Goal: Information Seeking & Learning: Learn about a topic

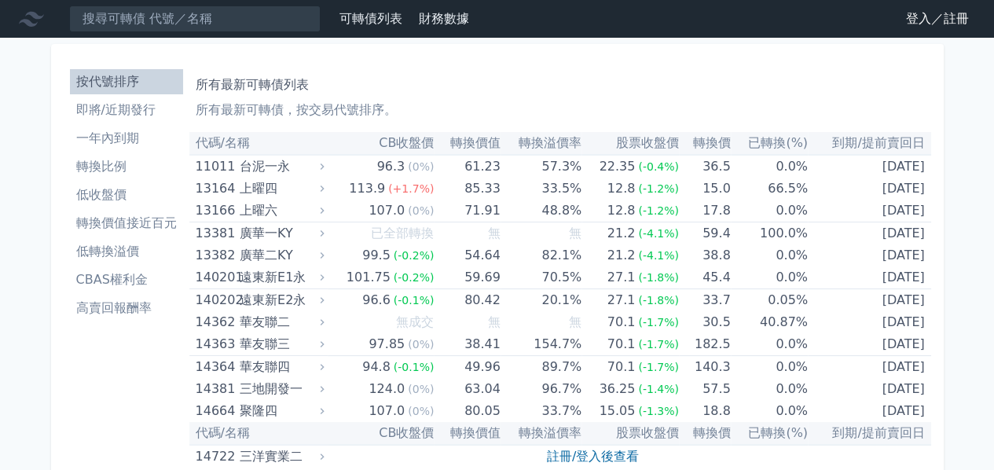
click at [916, 24] on link "登入／註冊" at bounding box center [937, 18] width 88 height 25
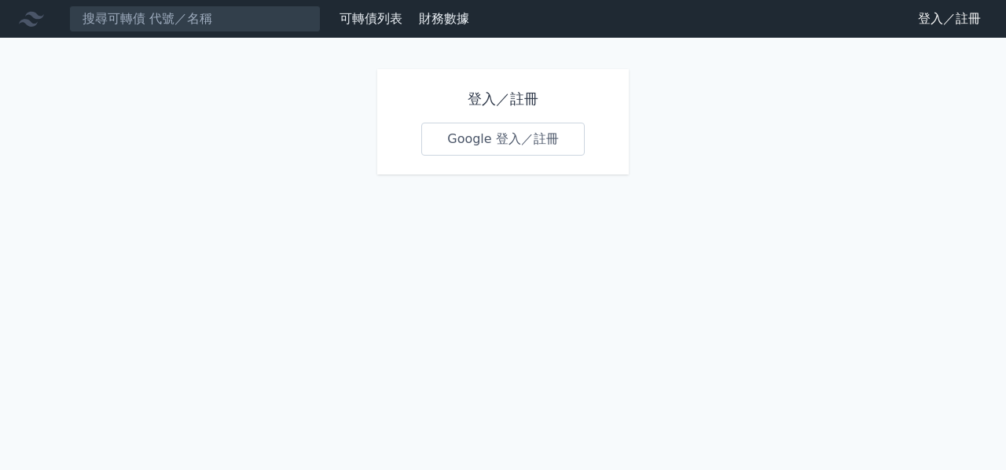
click at [471, 143] on link "Google 登入／註冊" at bounding box center [502, 139] width 163 height 33
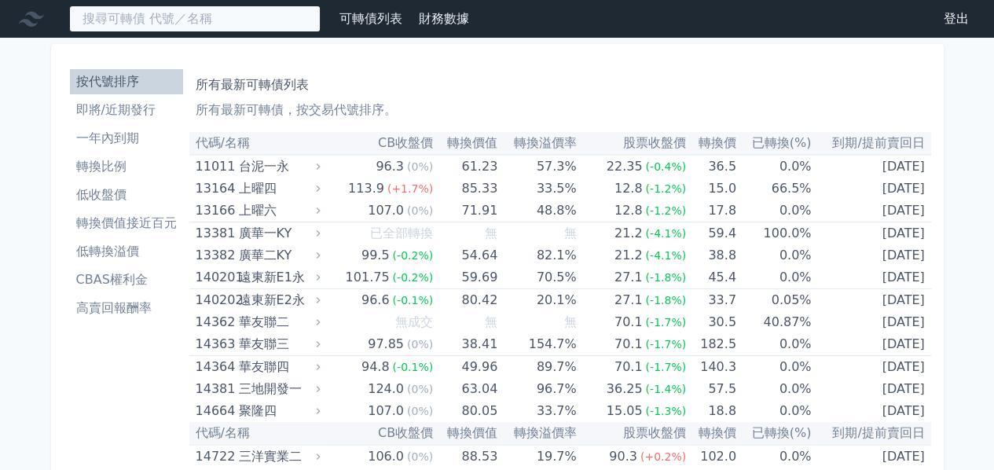
click at [210, 15] on input at bounding box center [194, 19] width 251 height 27
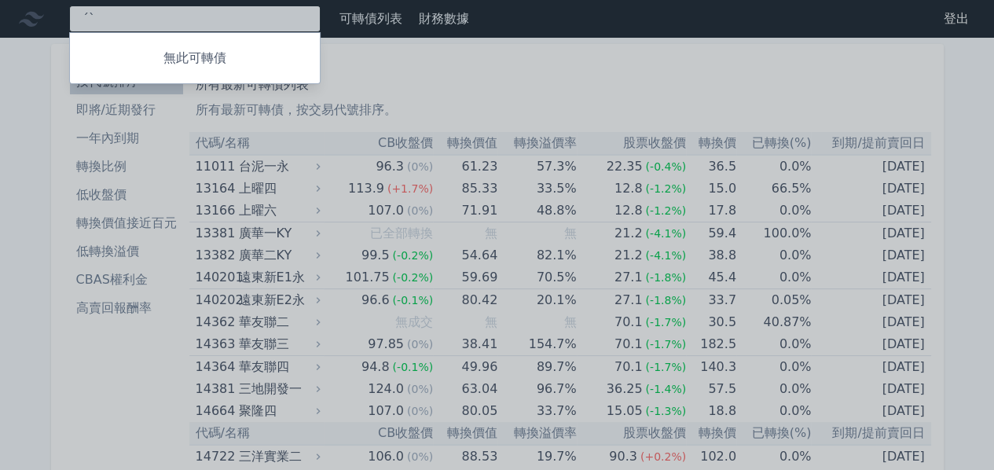
type input "ˊ"
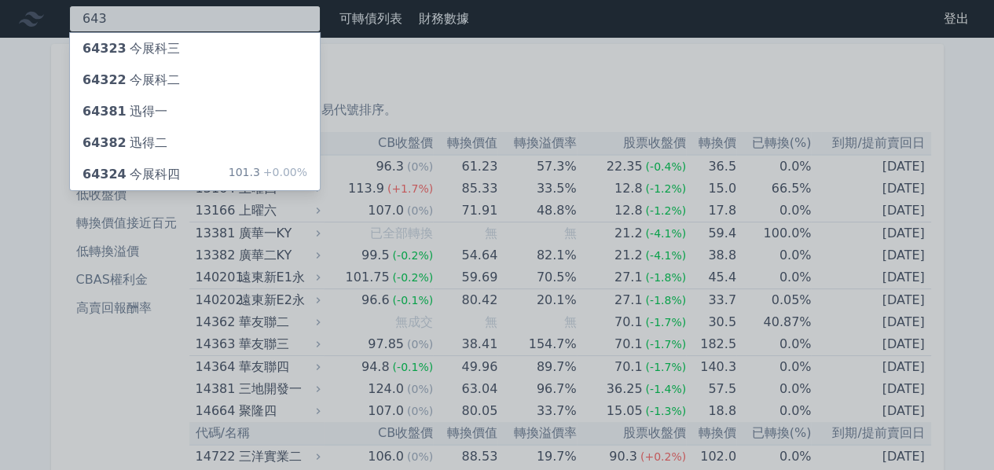
type input "643"
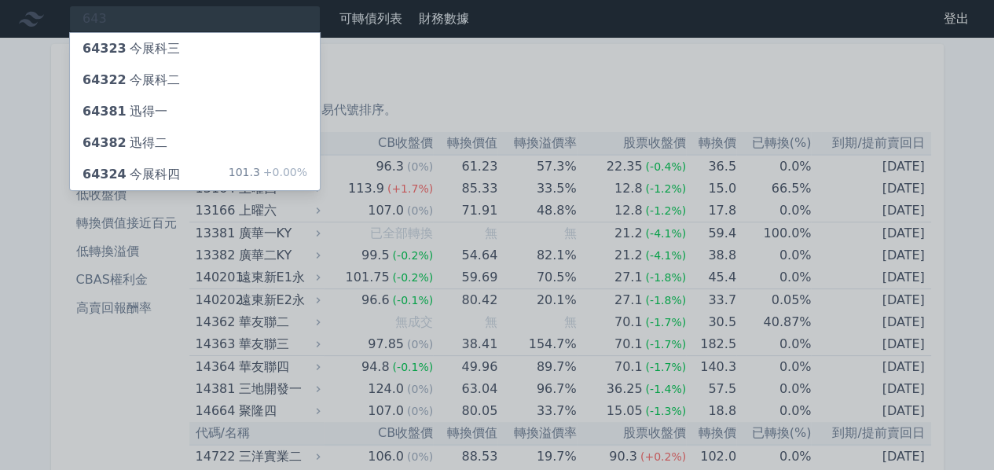
click at [218, 139] on div "64382 迅得二" at bounding box center [195, 142] width 250 height 31
click at [3, 183] on div at bounding box center [497, 235] width 994 height 470
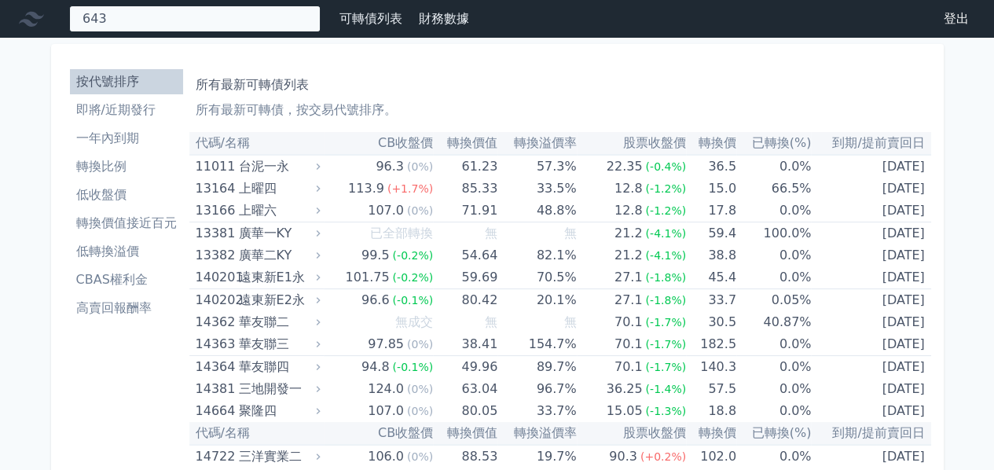
click at [159, 10] on div "643 64323 今展科三 64322 今展科二 64381 迅得一 64382 迅得二 64324 今展科四 101.3 +0.00%" at bounding box center [194, 19] width 251 height 27
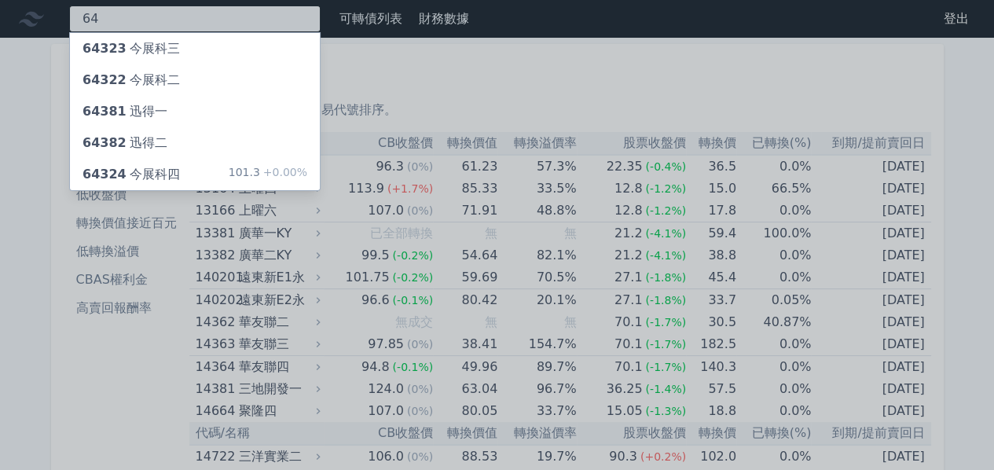
type input "6"
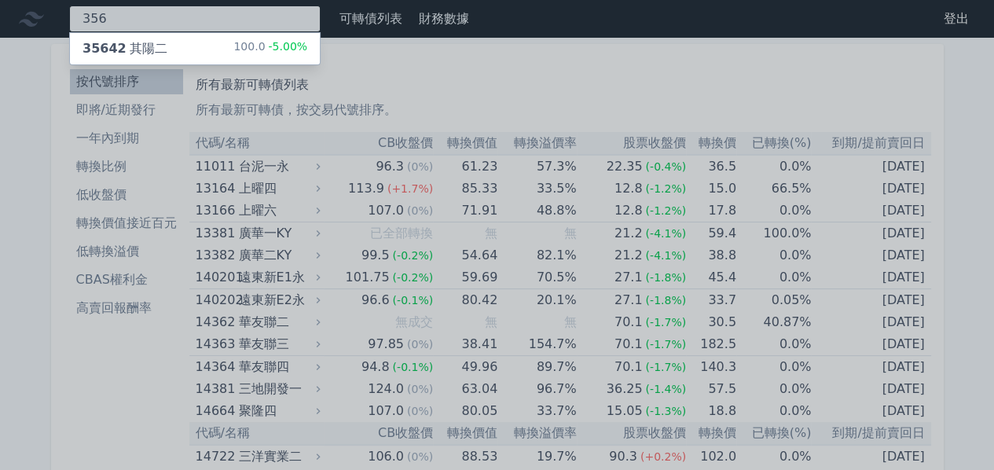
type input "356"
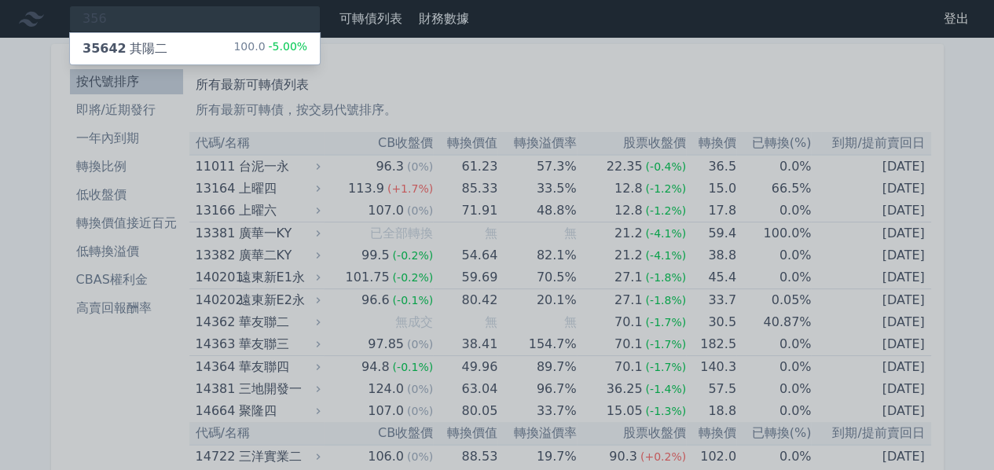
click at [135, 51] on div "35642 其陽二" at bounding box center [125, 48] width 85 height 19
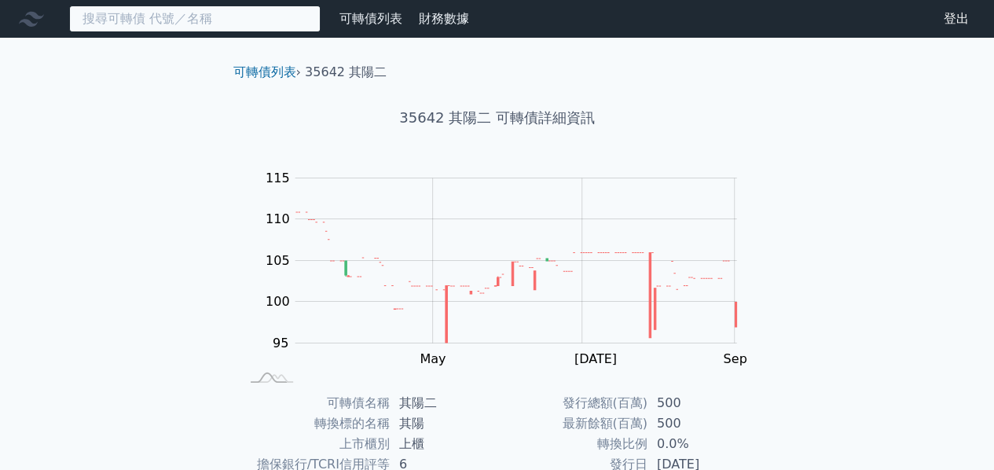
click at [165, 27] on input at bounding box center [194, 19] width 251 height 27
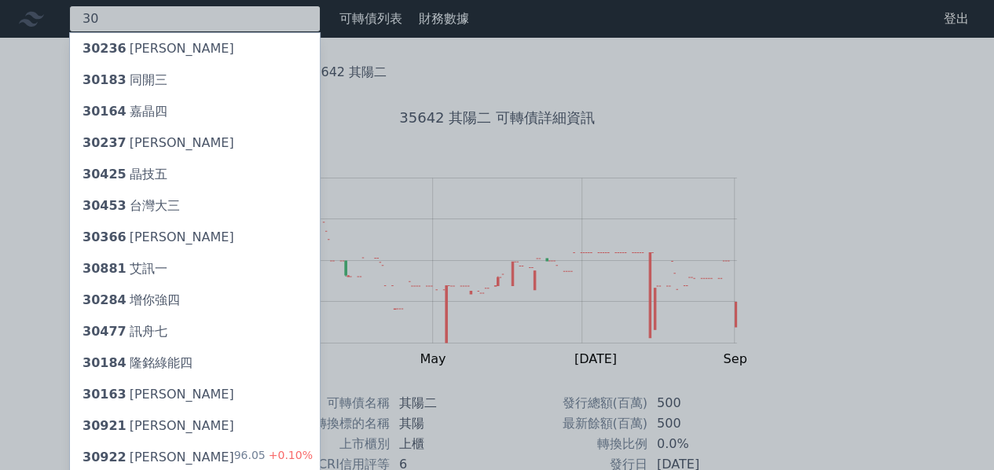
type input "3"
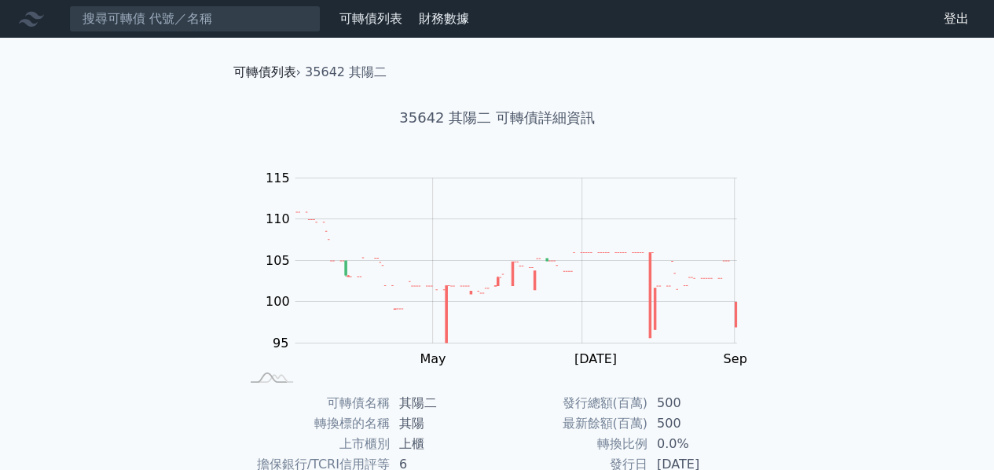
click at [261, 78] on link "可轉債列表" at bounding box center [264, 71] width 63 height 15
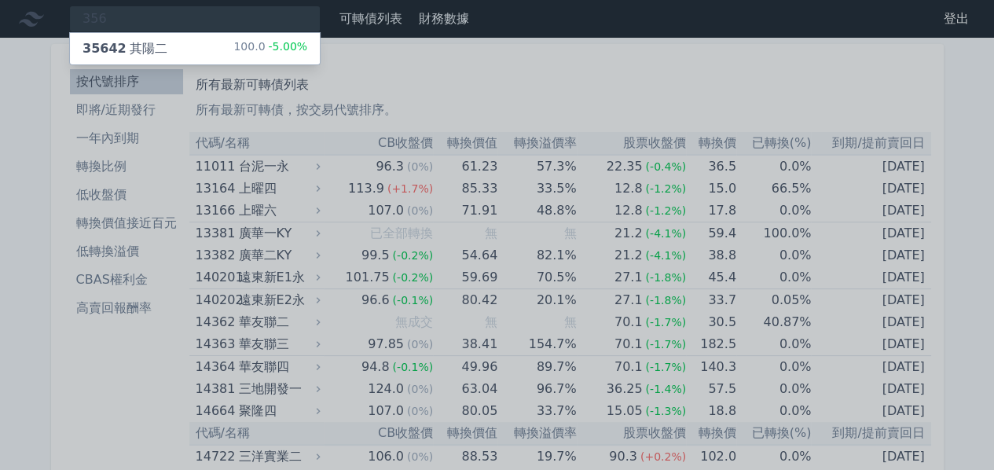
click at [0, 191] on div at bounding box center [497, 235] width 994 height 470
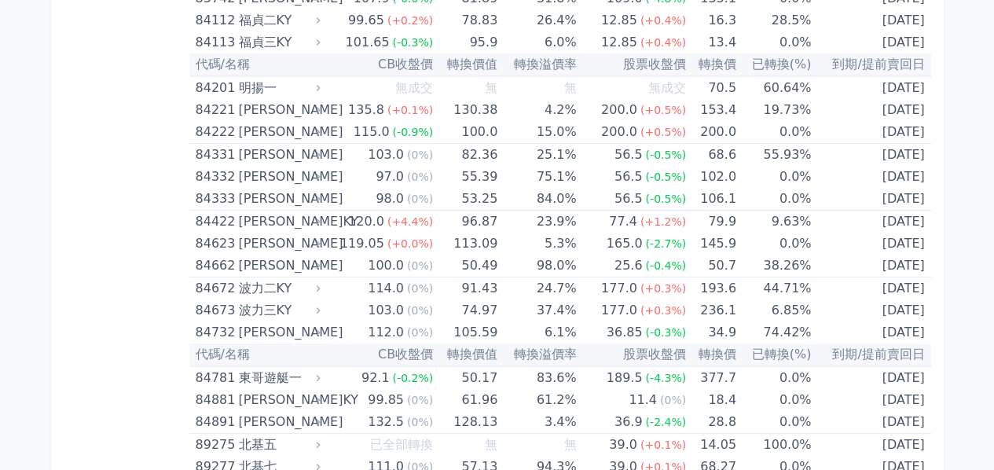
scroll to position [9430, 0]
